Goal: Task Accomplishment & Management: Manage account settings

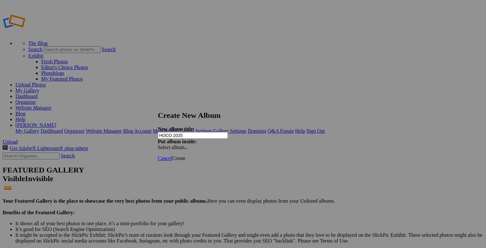
type input "HOCO 2025"
click at [186, 156] on link "Create" at bounding box center [179, 158] width 14 height 5
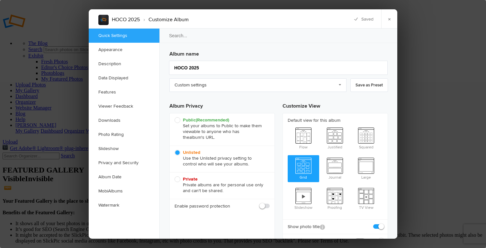
click at [270, 203] on span at bounding box center [270, 203] width 0 height 0
click at [270, 203] on input "checkbox" at bounding box center [270, 203] width 0 height 0
checkbox input "true"
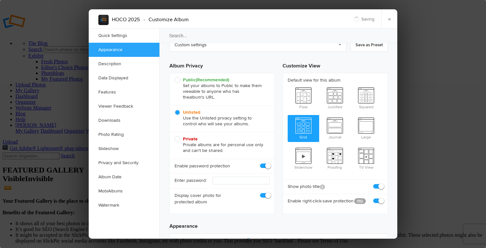
scroll to position [48, 0]
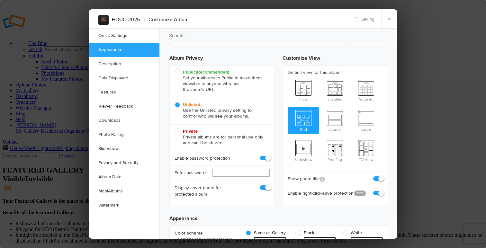
click at [260, 173] on input "text" at bounding box center [241, 173] width 57 height 8
type input "HOCO2025"
click at [383, 190] on span at bounding box center [383, 190] width 0 height 0
click at [383, 190] on input "checkbox" at bounding box center [383, 190] width 0 height 0
checkbox input "false"
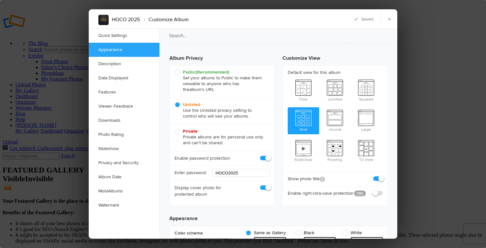
checkbox input "false"
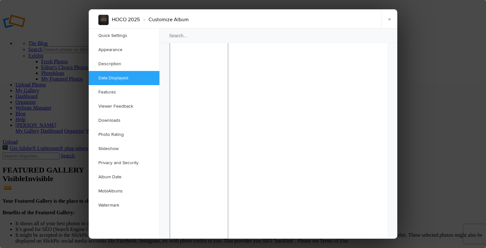
scroll to position [565, 0]
checkbox input "false"
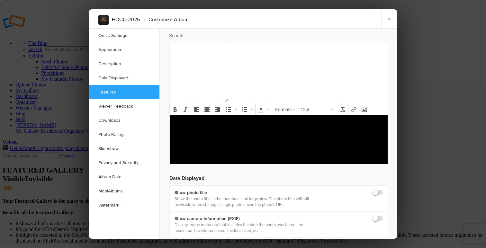
scroll to position [769, 0]
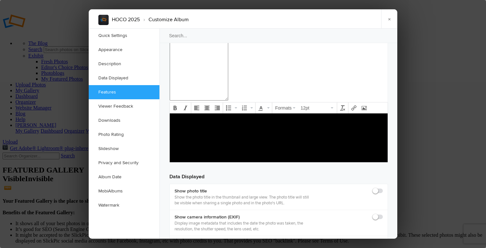
checkbox input "true"
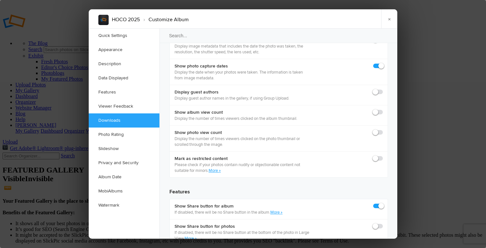
scroll to position [949, 0]
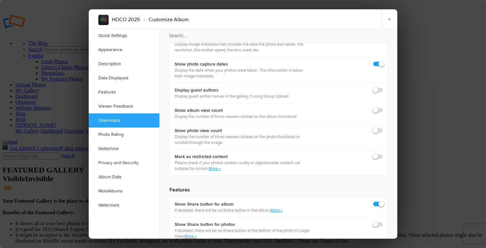
checkbox input "true"
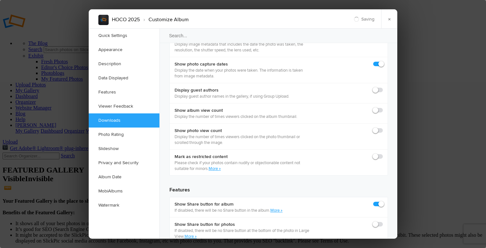
checkbox input "true"
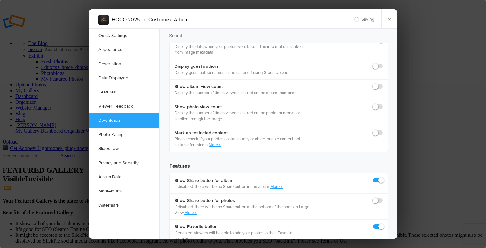
scroll to position [990, 0]
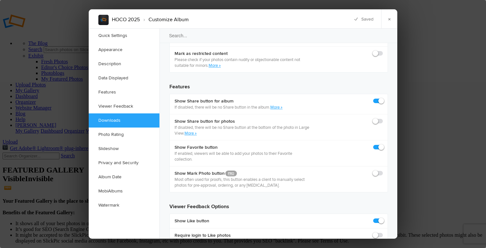
scroll to position [1057, 0]
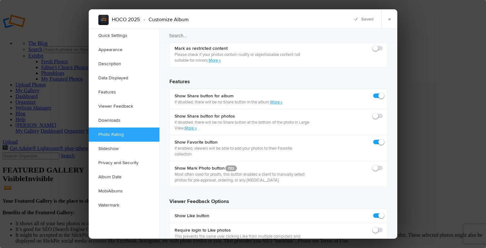
click at [390, 18] on link "×" at bounding box center [390, 18] width 16 height 19
